Goal: Task Accomplishment & Management: Manage account settings

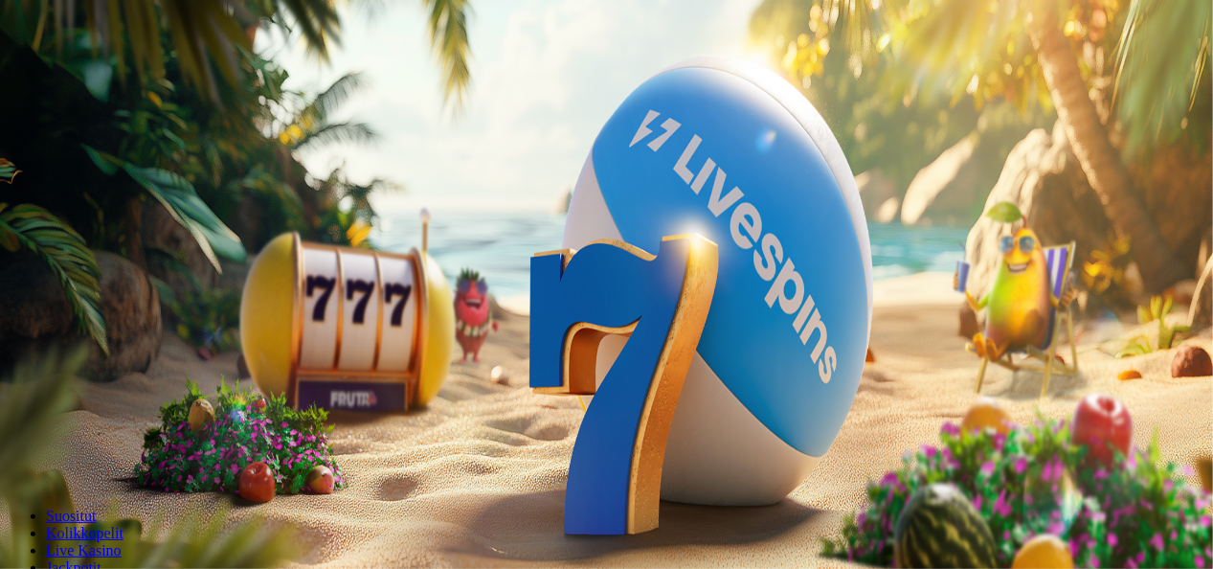
click at [113, 77] on span "Kirjaudu" at bounding box center [132, 69] width 47 height 14
click at [666, 429] on div at bounding box center [609, 429] width 1203 height 0
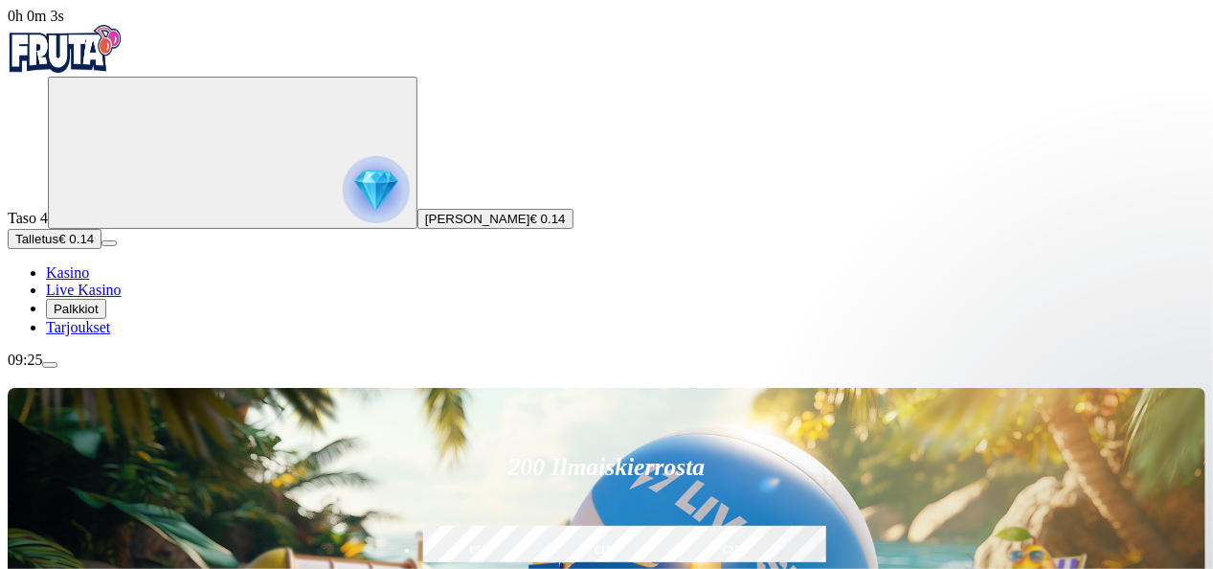
click at [50, 365] on span "menu icon" at bounding box center [50, 365] width 0 height 0
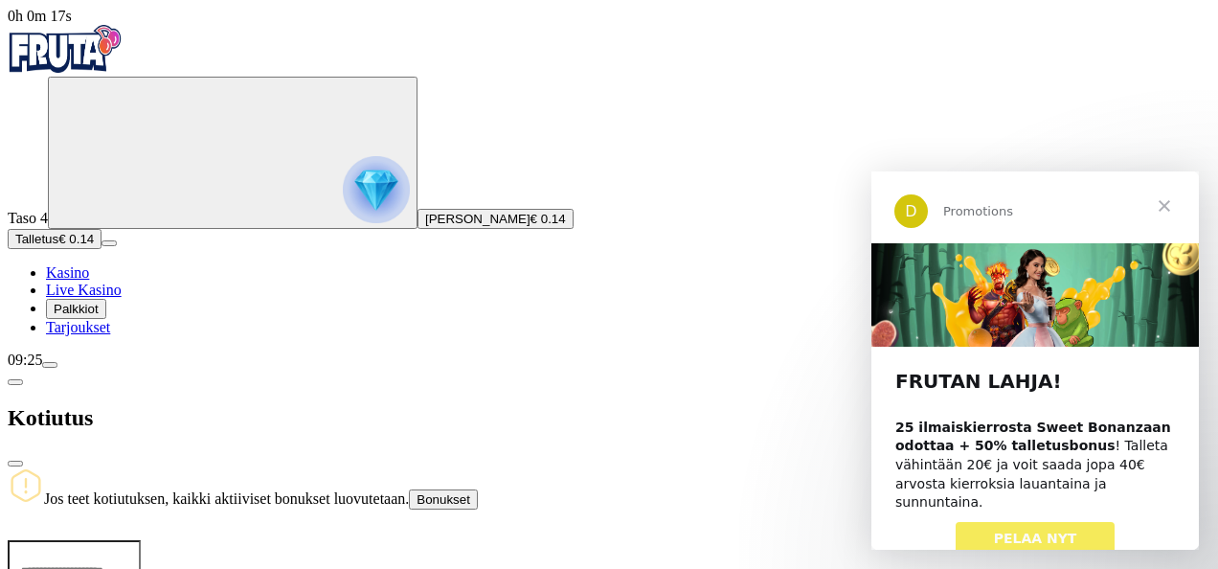
click at [15, 463] on span "close icon" at bounding box center [15, 463] width 0 height 0
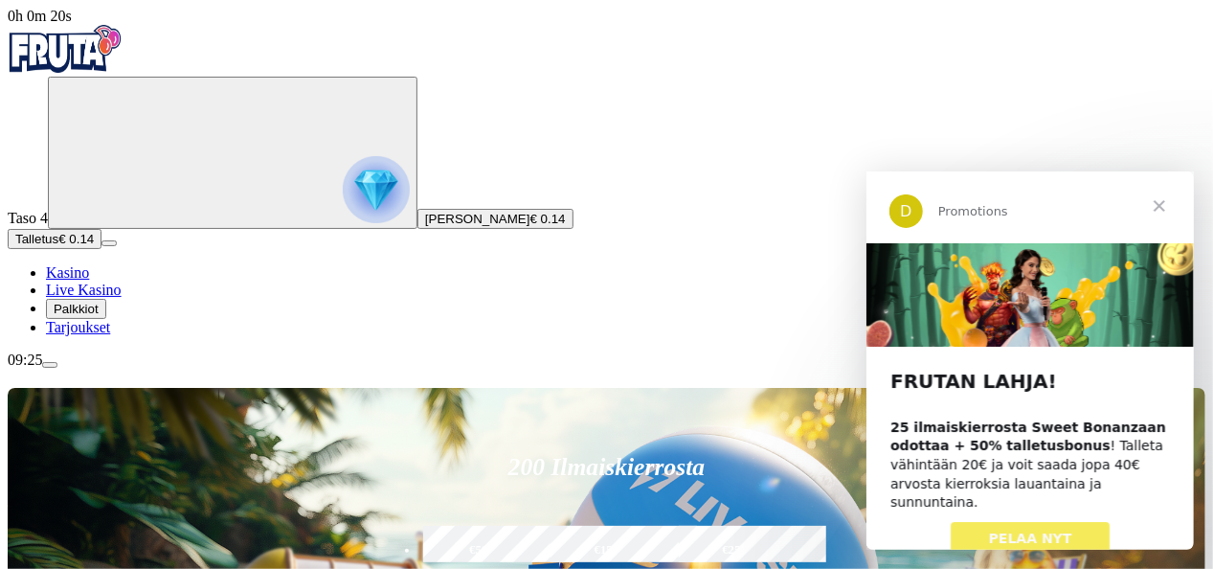
click at [50, 365] on span "menu icon" at bounding box center [50, 365] width 0 height 0
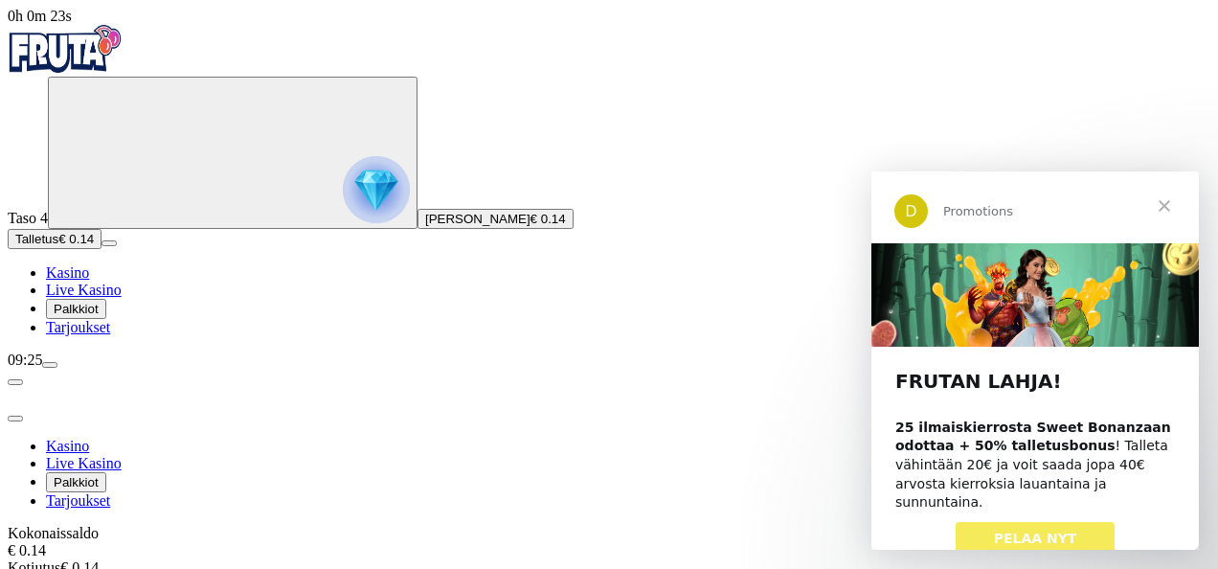
drag, startPoint x: 398, startPoint y: 291, endPoint x: 483, endPoint y: 370, distance: 115.2
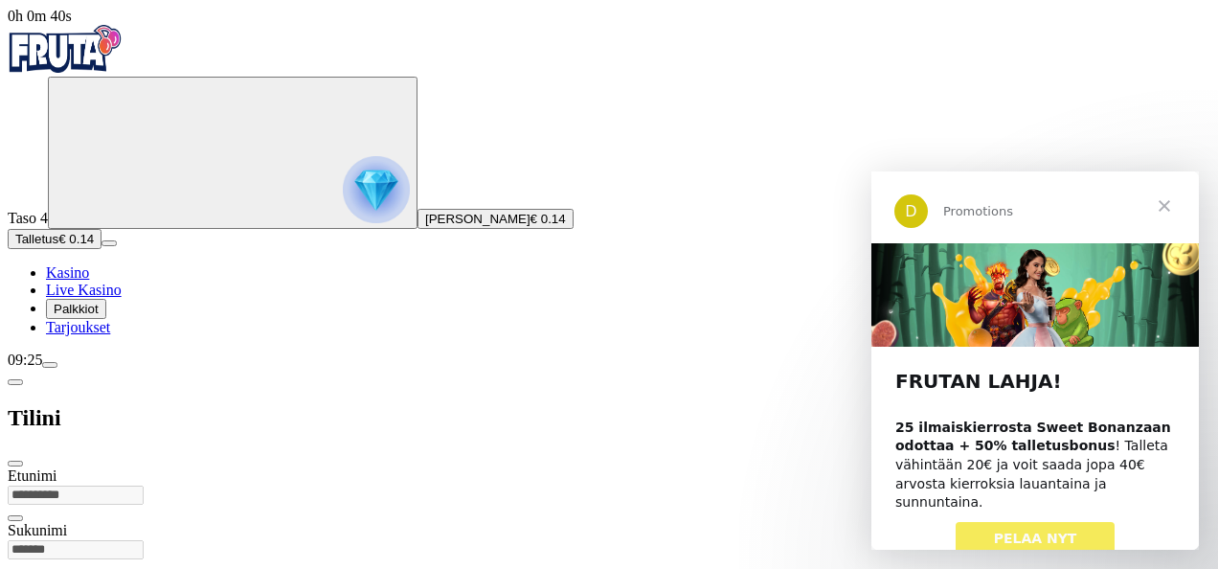
drag, startPoint x: 571, startPoint y: 371, endPoint x: 538, endPoint y: 547, distance: 178.2
click at [15, 463] on span "close icon" at bounding box center [15, 463] width 0 height 0
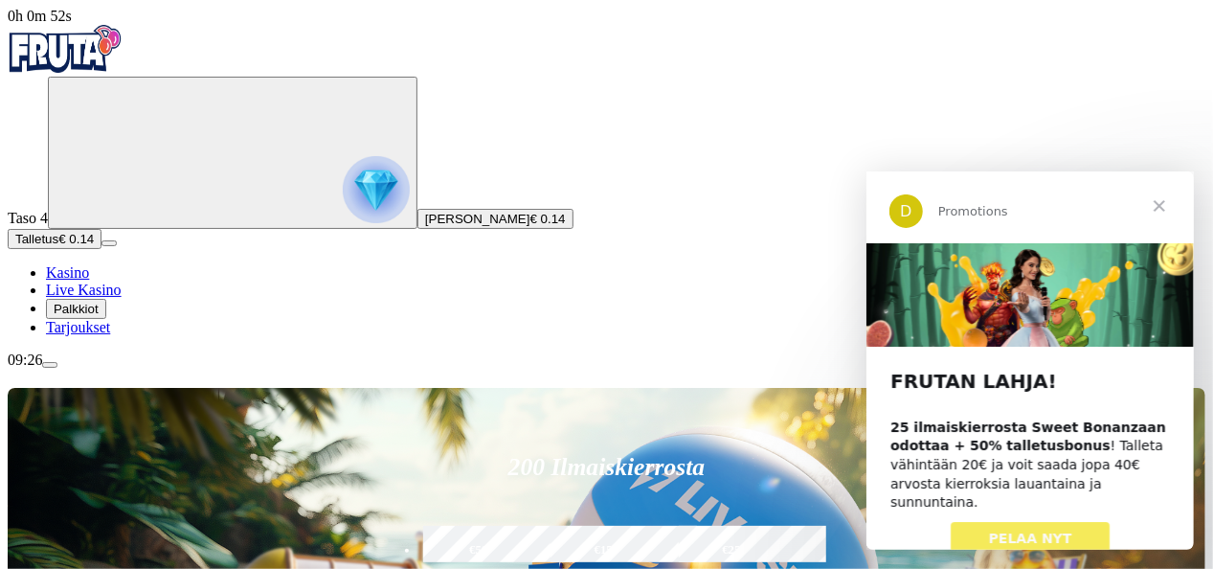
click at [50, 365] on span "menu icon" at bounding box center [50, 365] width 0 height 0
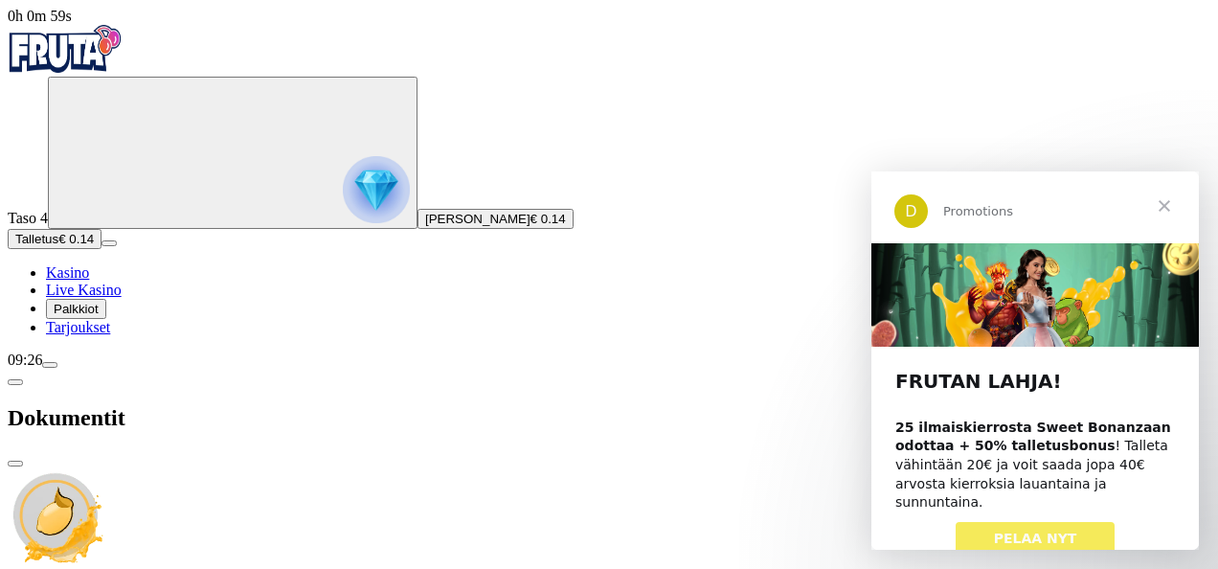
click at [15, 463] on span "close icon" at bounding box center [15, 463] width 0 height 0
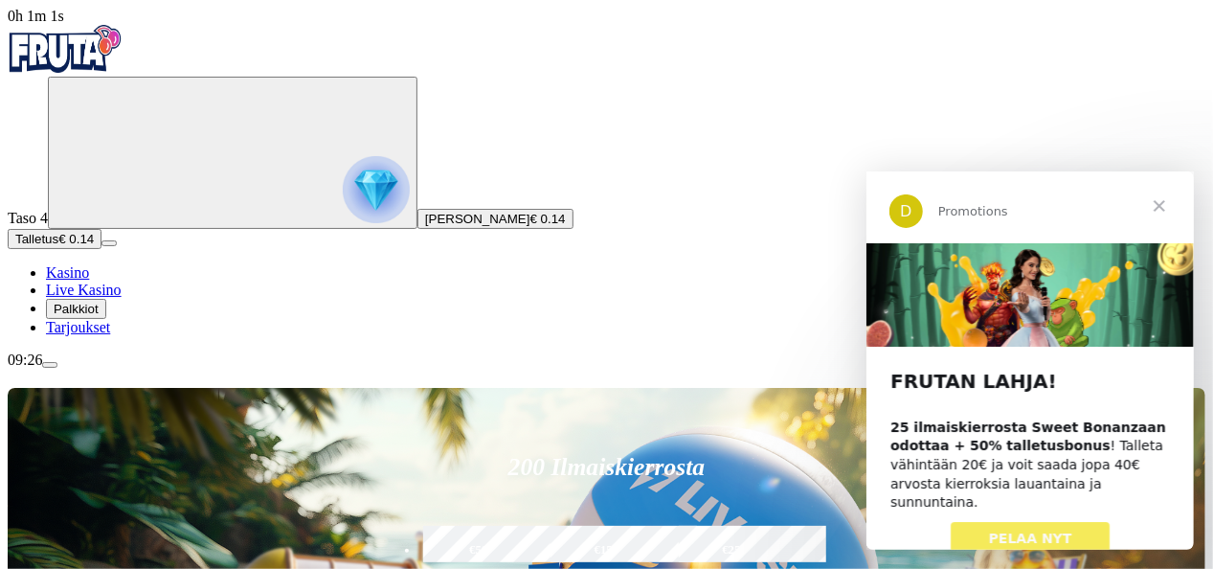
click at [50, 365] on span "menu icon" at bounding box center [50, 365] width 0 height 0
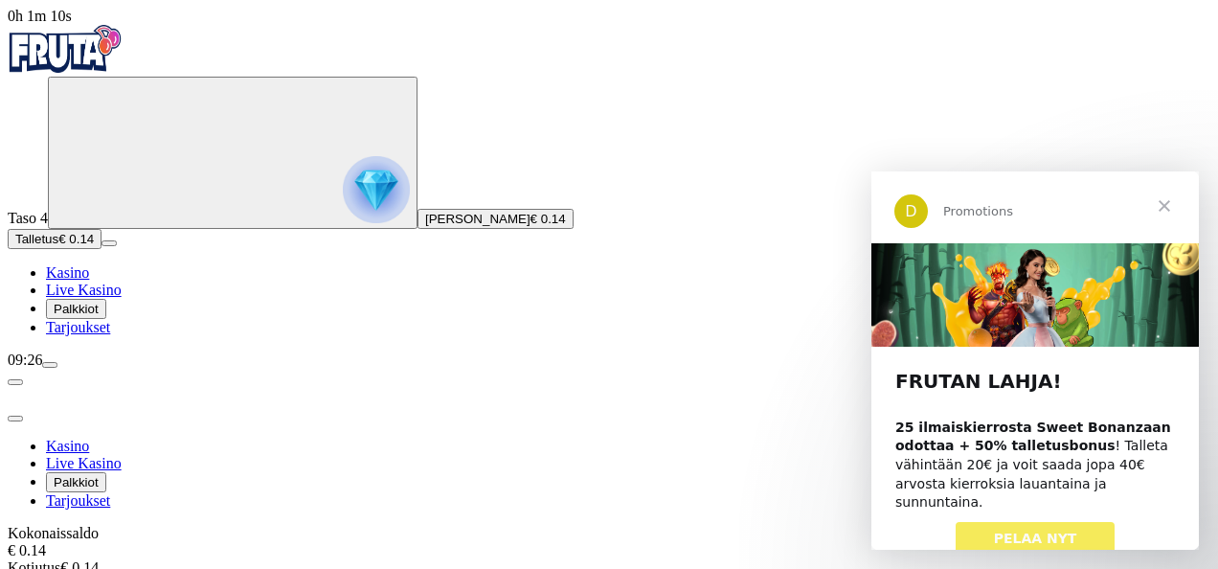
scroll to position [193, 0]
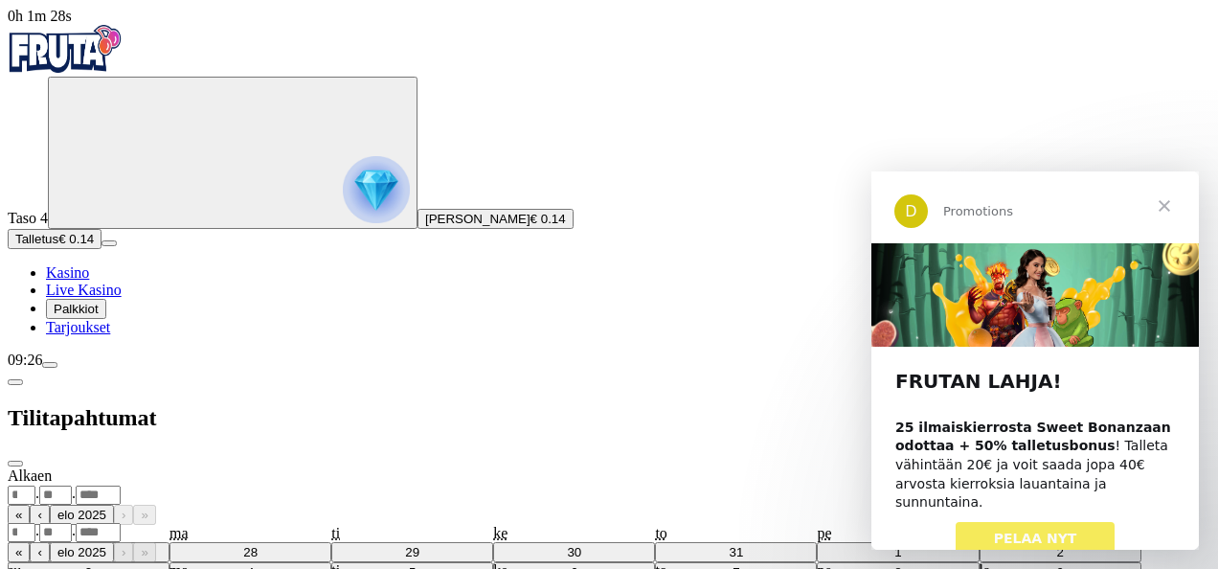
click at [15, 382] on span "chevron-left icon" at bounding box center [15, 382] width 0 height 0
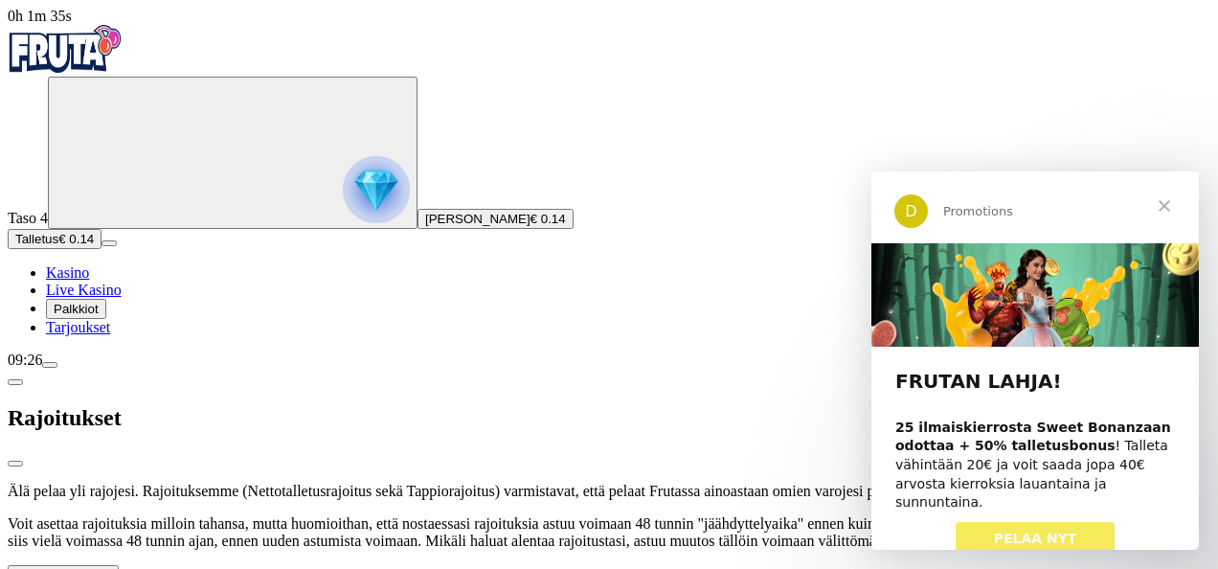
click at [15, 382] on span "chevron-left icon" at bounding box center [15, 382] width 0 height 0
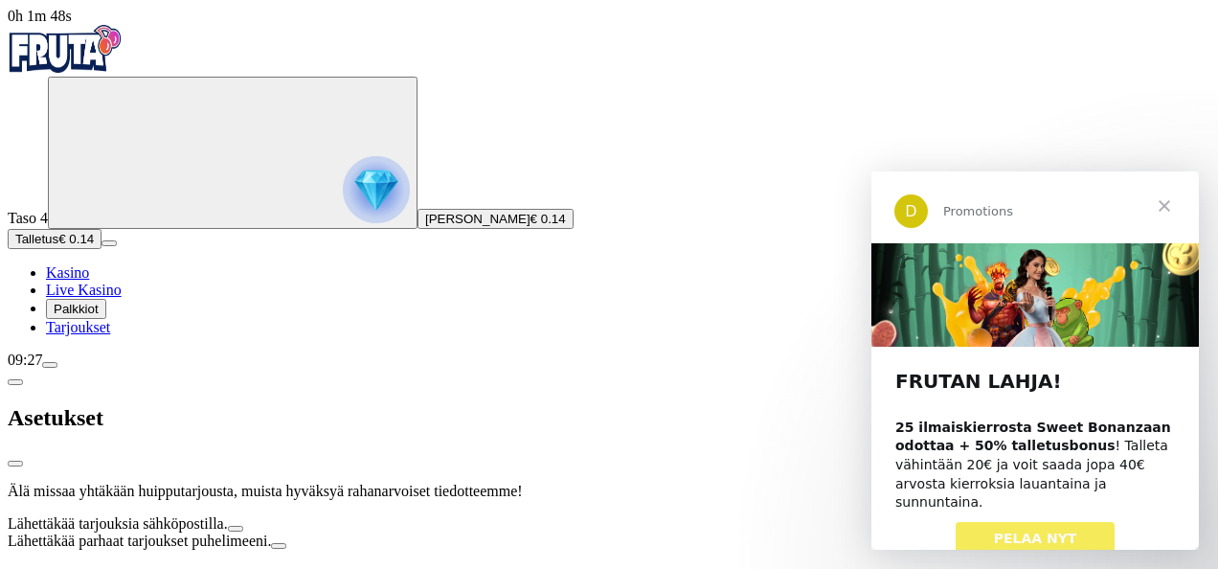
click at [15, 382] on span "chevron-left icon" at bounding box center [15, 382] width 0 height 0
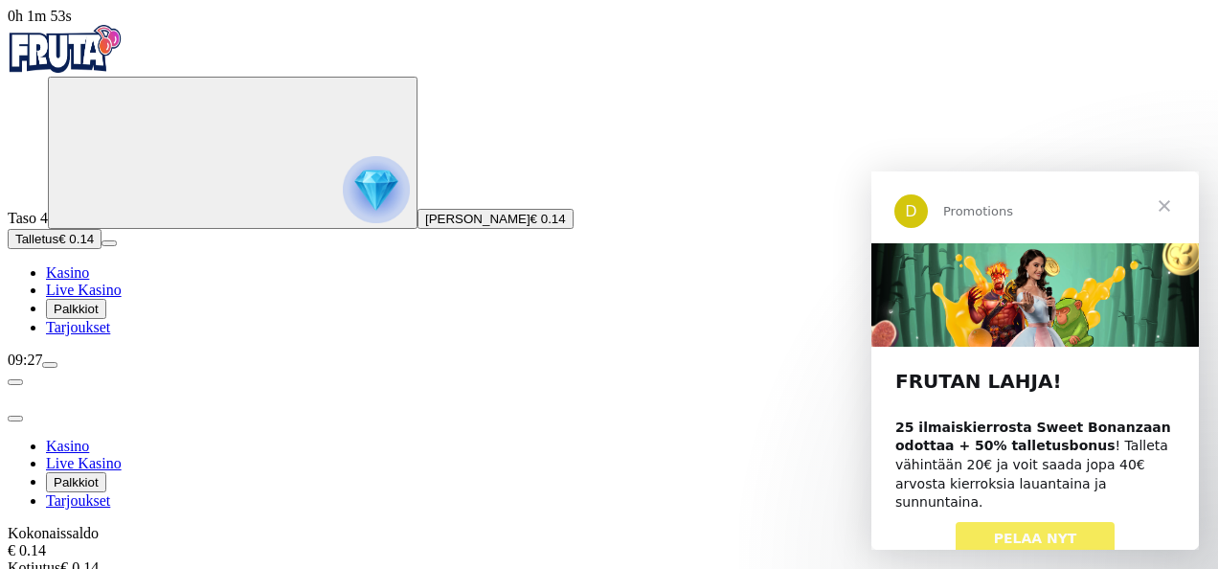
click at [15, 418] on span "close icon" at bounding box center [15, 418] width 0 height 0
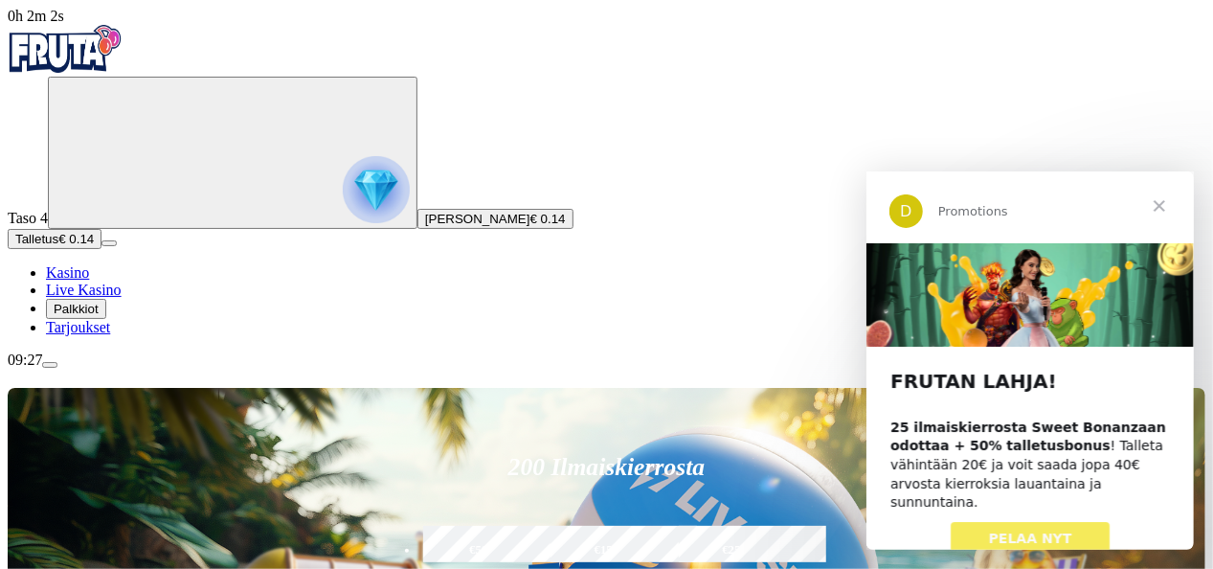
click at [50, 365] on span "menu icon" at bounding box center [50, 365] width 0 height 0
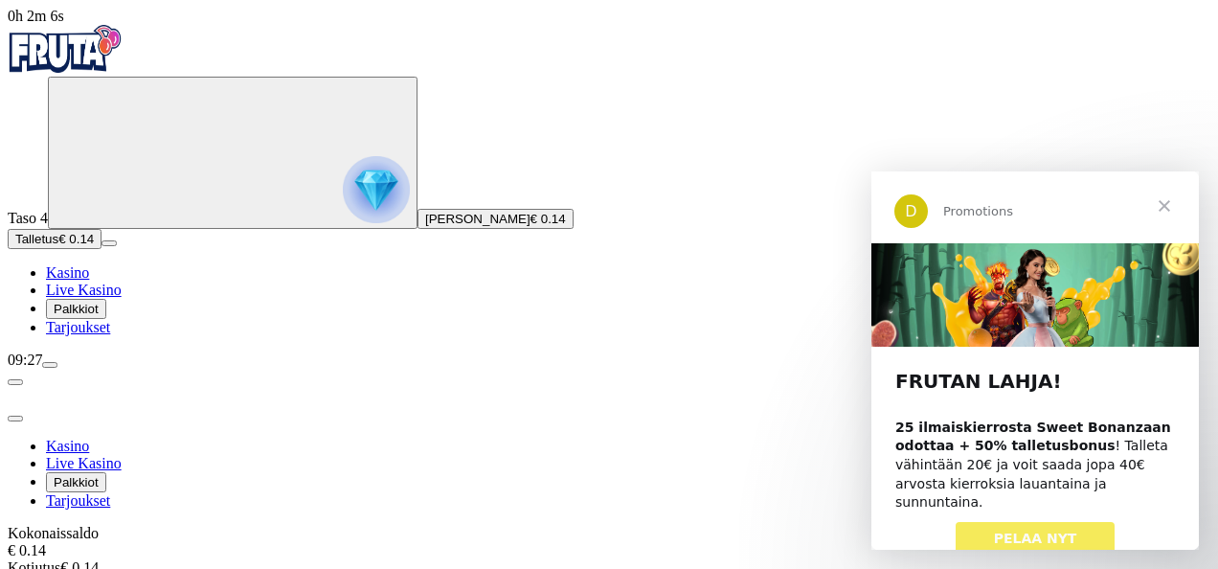
click at [206, 369] on div "09:27" at bounding box center [609, 359] width 1203 height 17
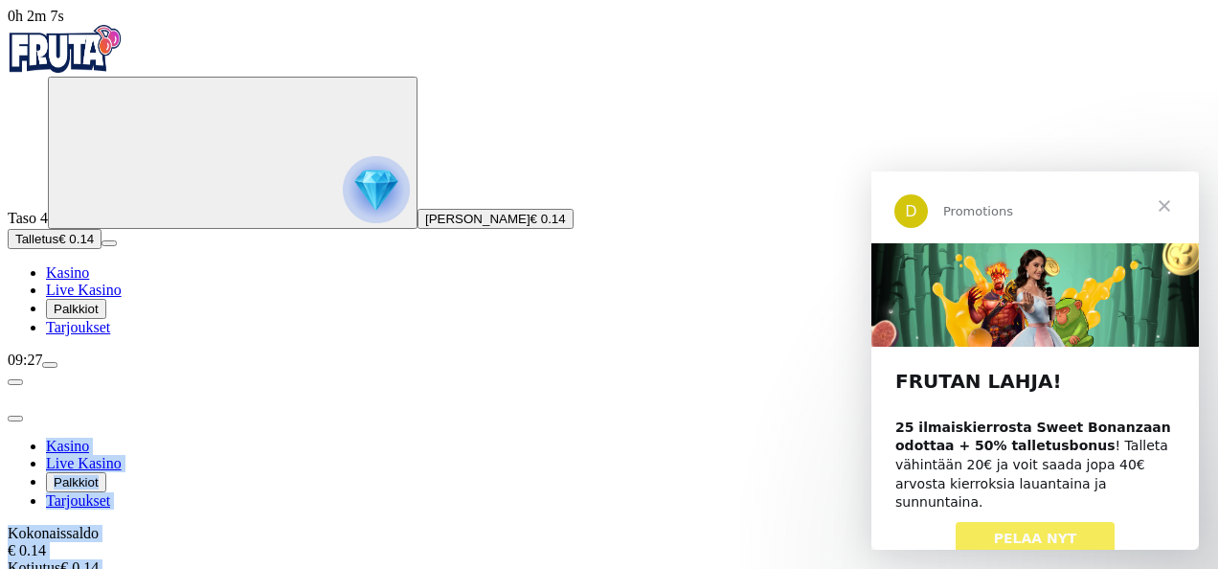
drag, startPoint x: 206, startPoint y: 525, endPoint x: 566, endPoint y: 481, distance: 362.7
click at [566, 481] on div "0h 2m 7s Taso 4 [PERSON_NAME] € 0.14 Talletus € 0.14 Kasino Live Kasino Palkkio…" at bounding box center [609, 437] width 1203 height 858
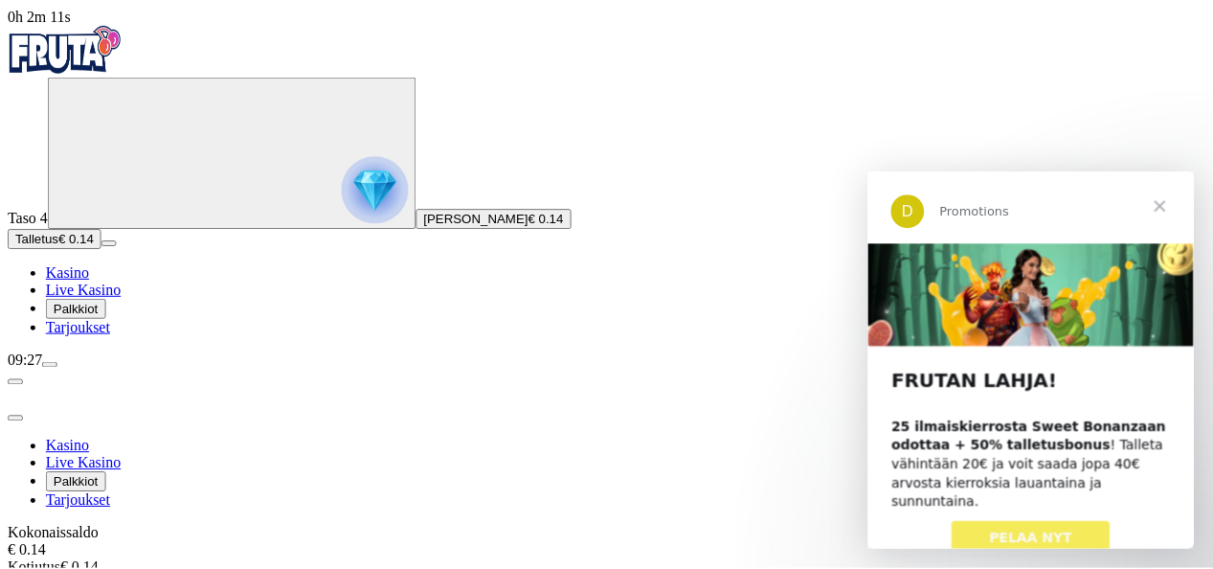
scroll to position [193, 0]
